Goal: Find specific page/section: Find specific page/section

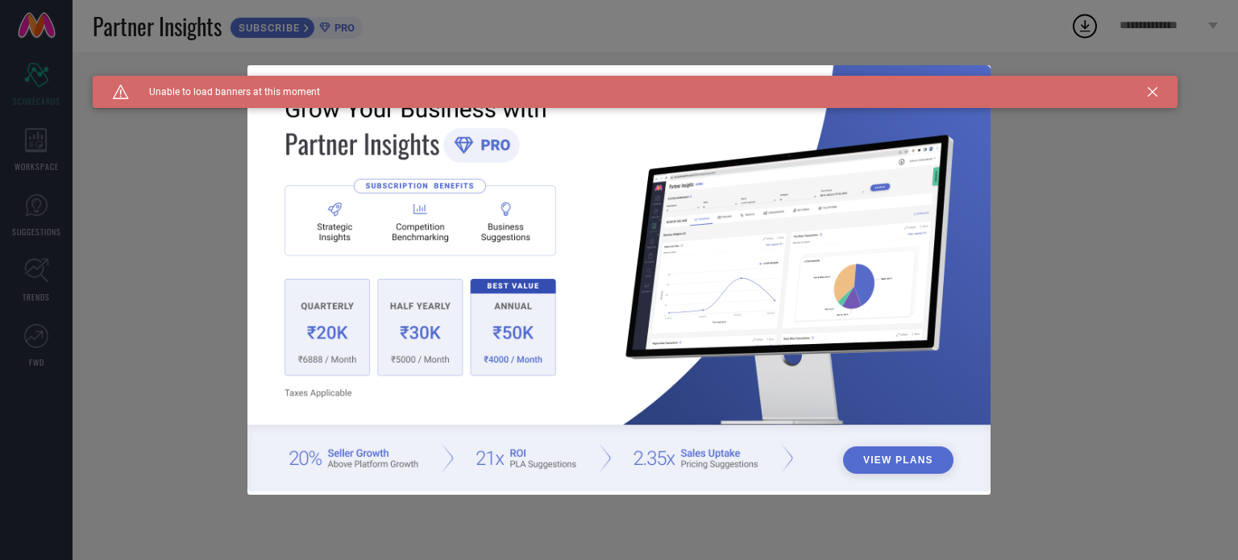
type input "All"
click at [1158, 93] on div "Caution Created with Sketch. Unable to load banners at this moment" at bounding box center [635, 92] width 1085 height 32
click at [1147, 87] on icon at bounding box center [1152, 92] width 10 height 10
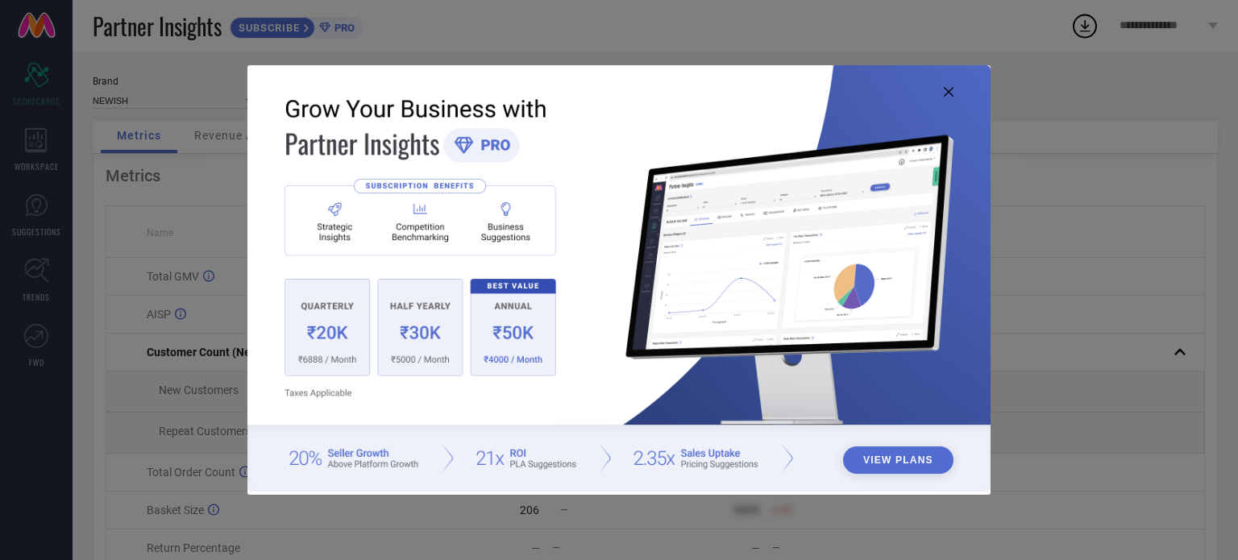
click at [948, 92] on icon at bounding box center [949, 92] width 10 height 10
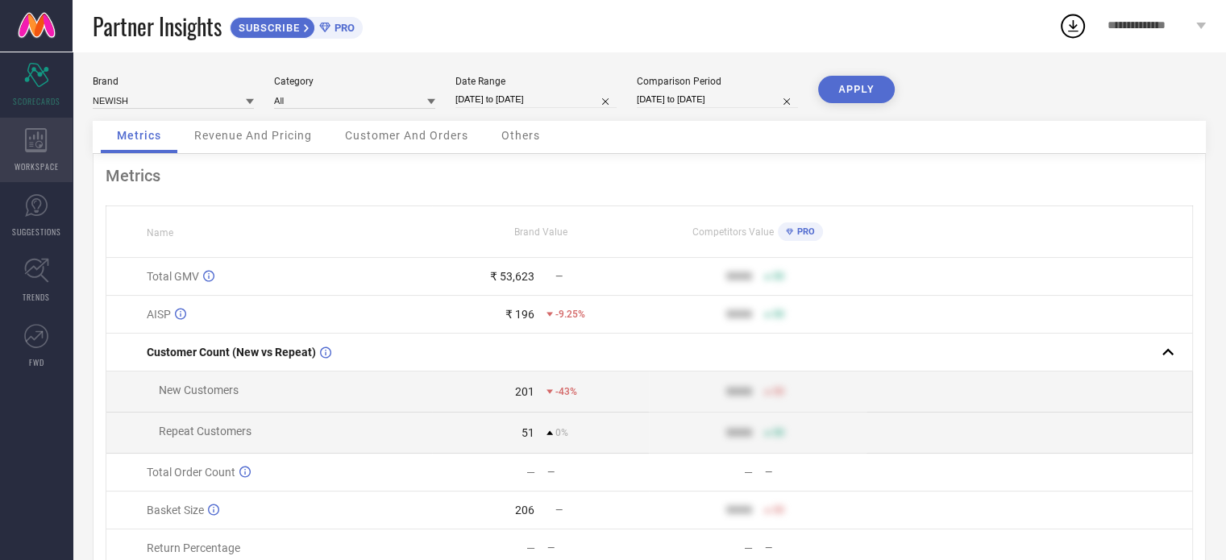
click at [32, 143] on icon at bounding box center [36, 140] width 23 height 24
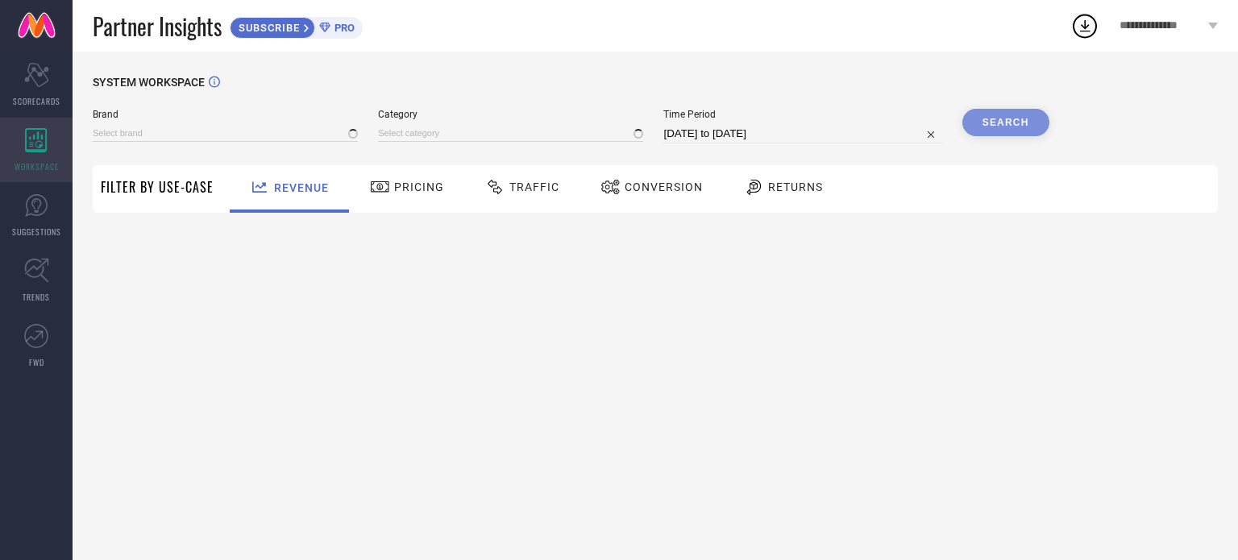
type input "NEWISH"
type input "All"
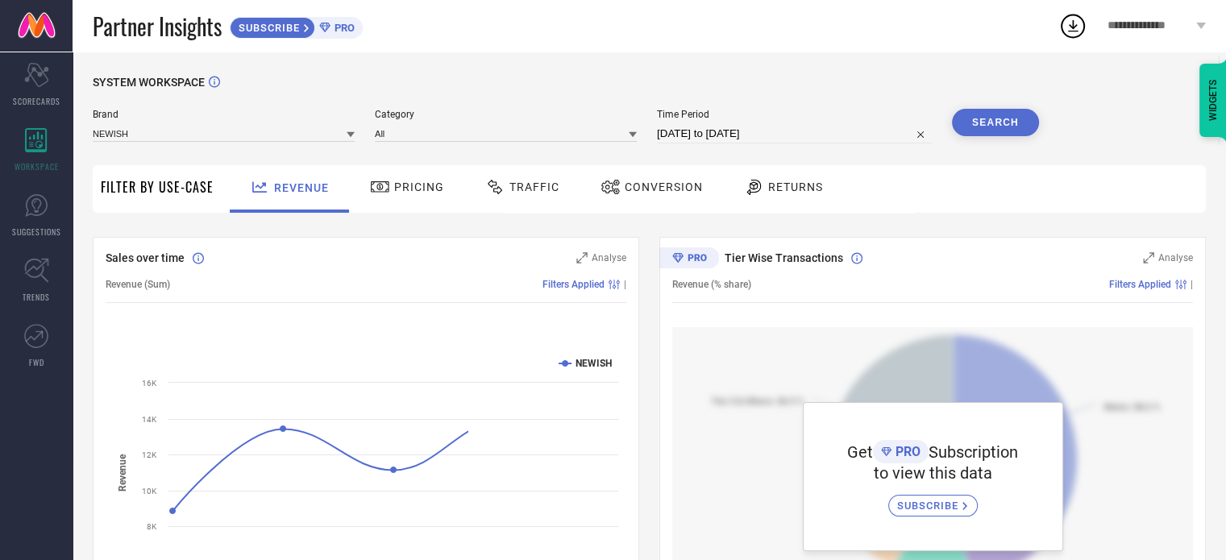
click at [165, 193] on span "Filter By Use-Case" at bounding box center [157, 186] width 113 height 19
click at [44, 218] on link "SUGGESTIONS" at bounding box center [36, 215] width 73 height 64
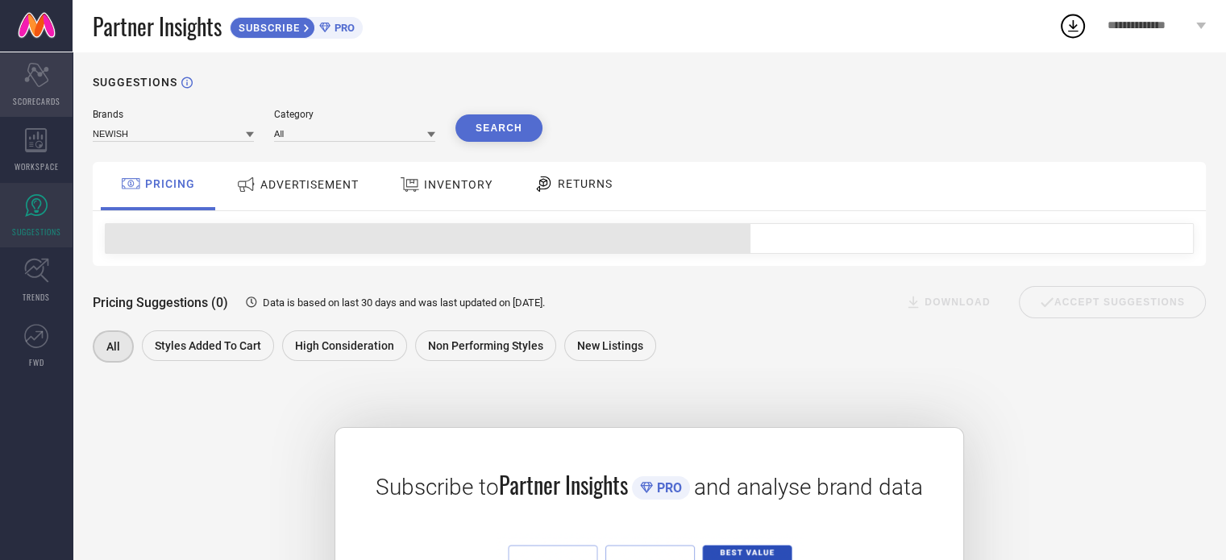
click at [60, 79] on div "Scorecard SCORECARDS" at bounding box center [36, 84] width 73 height 64
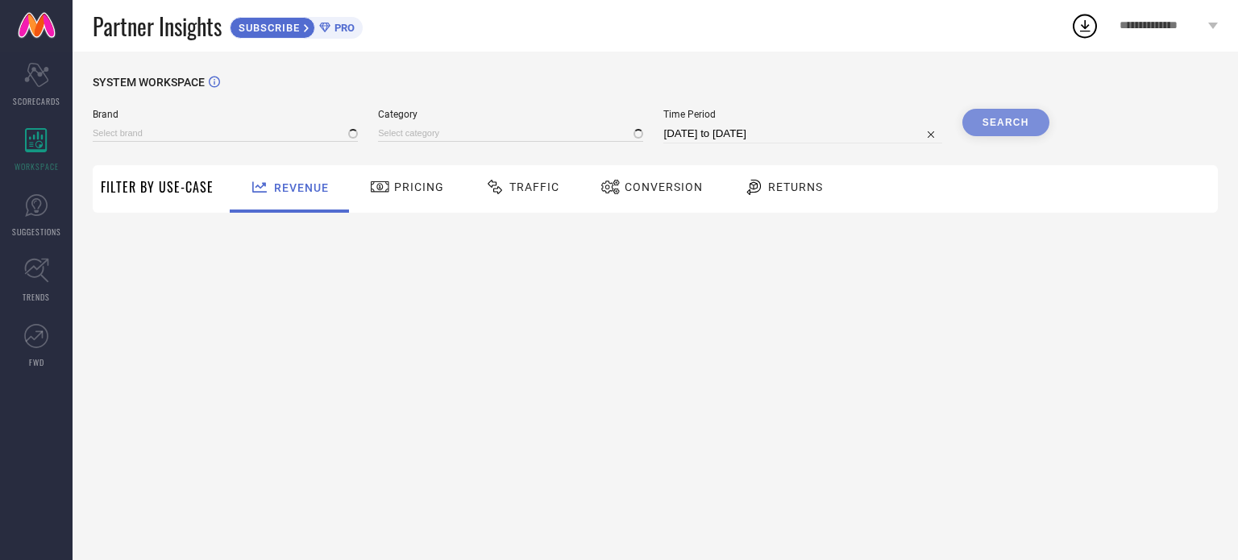
type input "NEWISH"
type input "All"
